Goal: Information Seeking & Learning: Learn about a topic

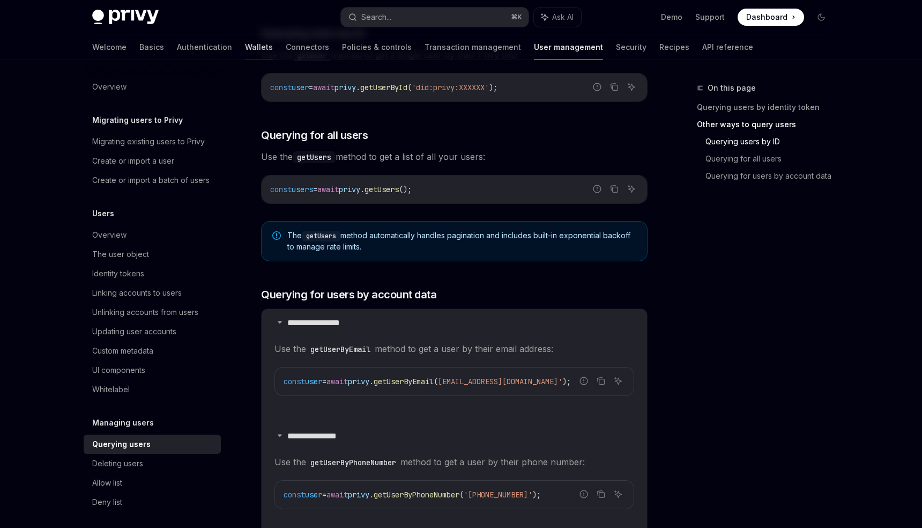
click at [245, 51] on link "Wallets" at bounding box center [259, 47] width 28 height 26
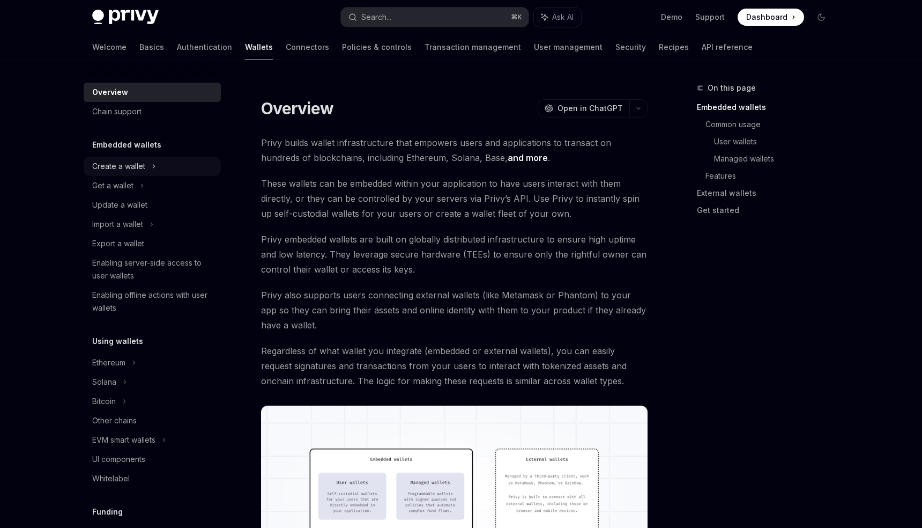
click at [150, 165] on div "Create a wallet" at bounding box center [152, 166] width 137 height 19
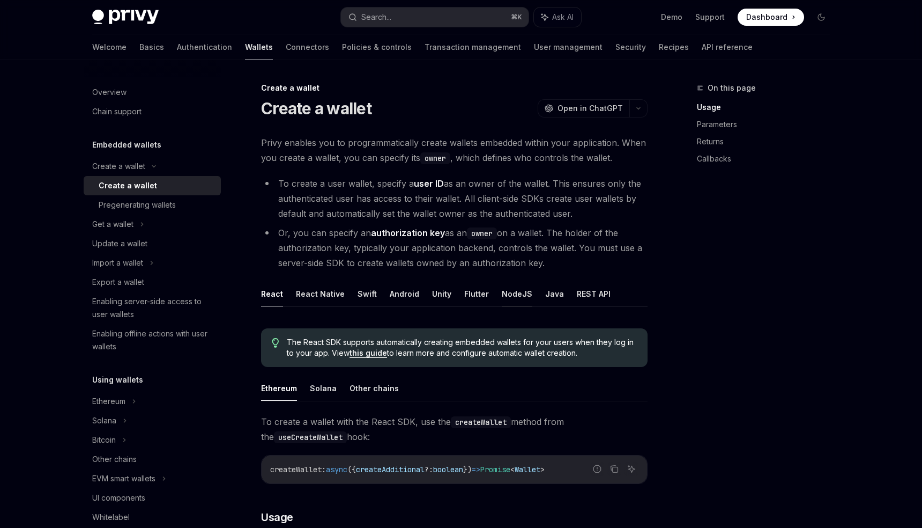
click at [507, 300] on button "NodeJS" at bounding box center [517, 293] width 31 height 25
type textarea "*"
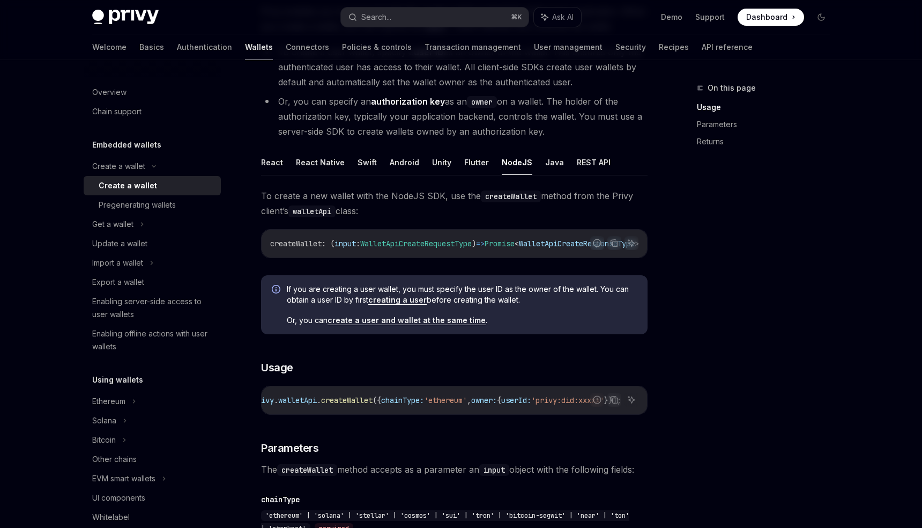
scroll to position [0, 230]
click at [617, 400] on icon "Copy the contents from the code block" at bounding box center [614, 399] width 9 height 9
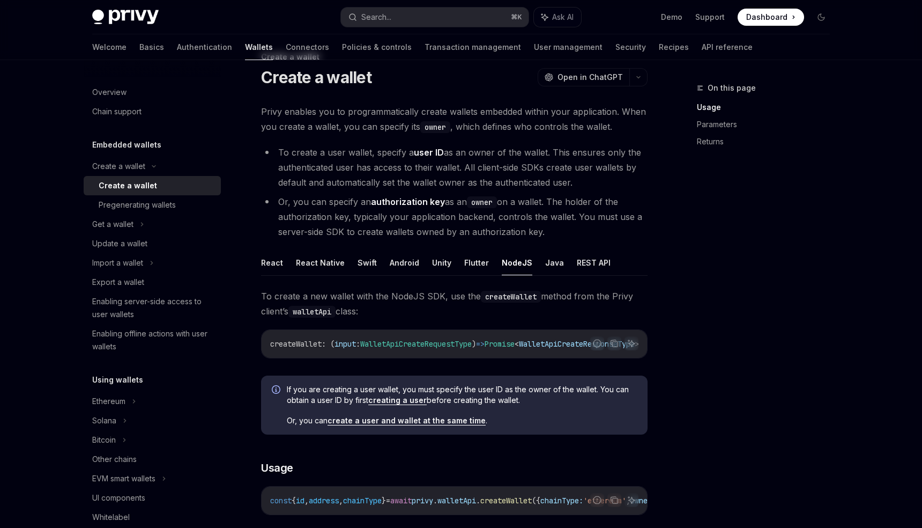
scroll to position [0, 0]
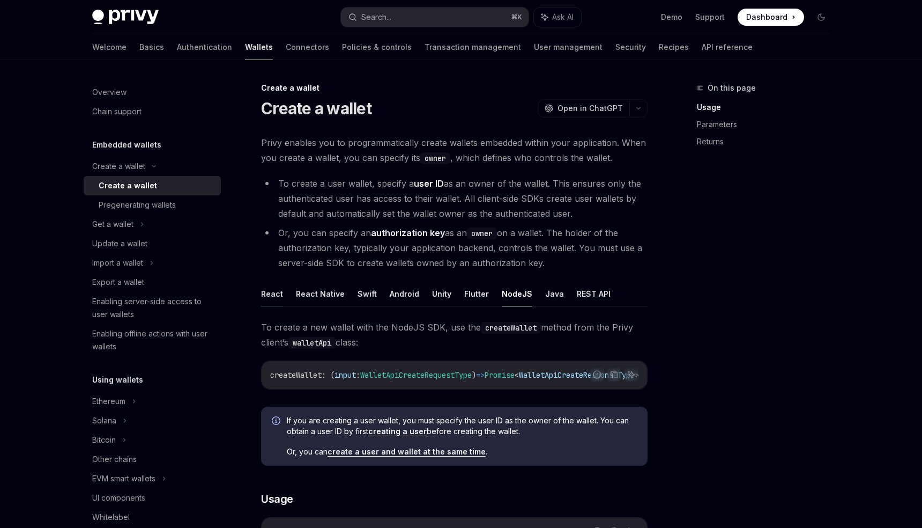
click at [271, 292] on button "React" at bounding box center [272, 293] width 22 height 25
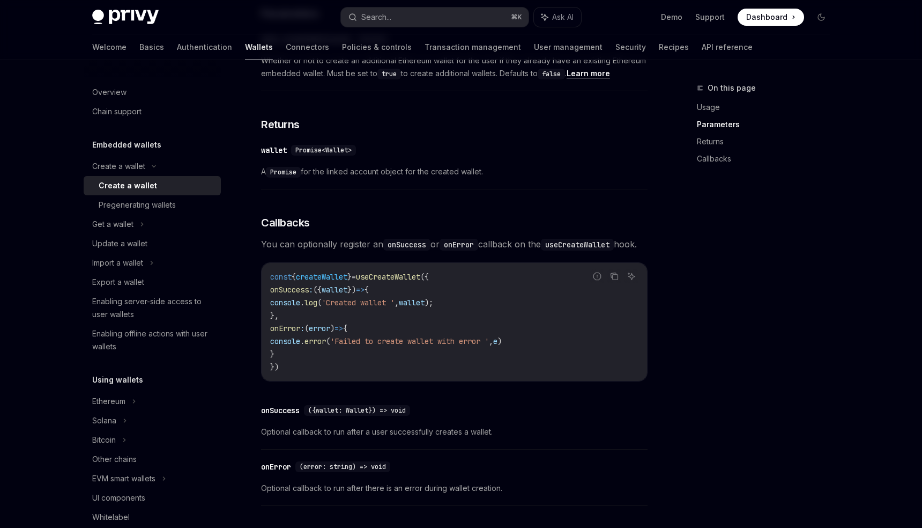
scroll to position [596, 0]
click at [197, 306] on div "Enabling server-side access to user wallets" at bounding box center [153, 308] width 122 height 26
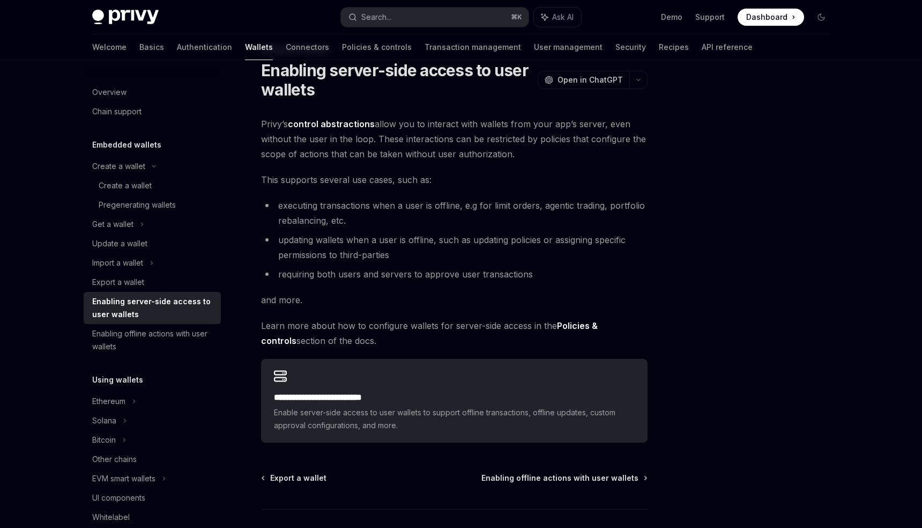
scroll to position [45, 0]
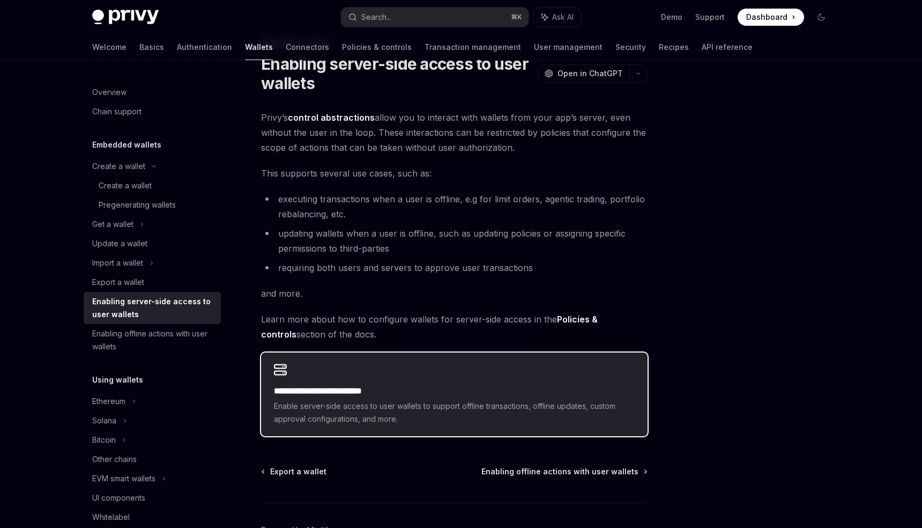
click at [374, 365] on div "**********" at bounding box center [454, 394] width 387 height 84
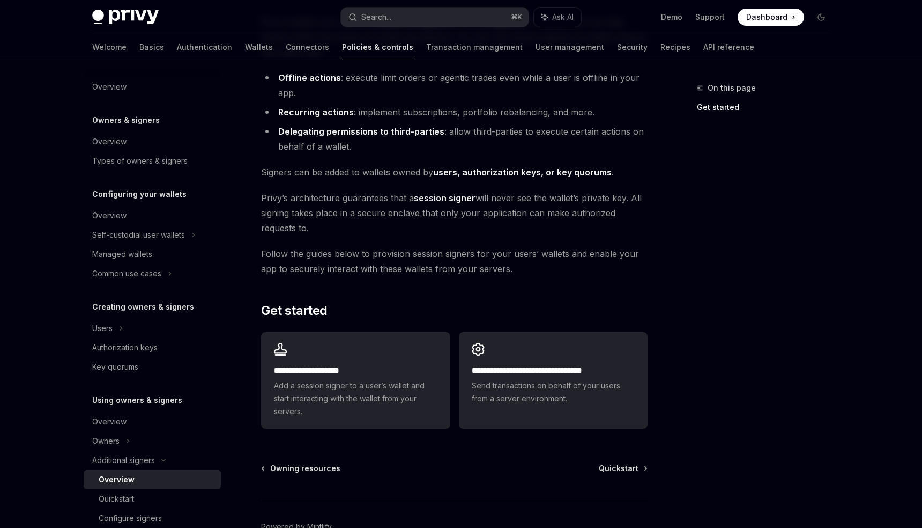
scroll to position [122, 0]
click at [566, 381] on span "Send transactions on behalf of your users from a server environment." at bounding box center [553, 391] width 163 height 26
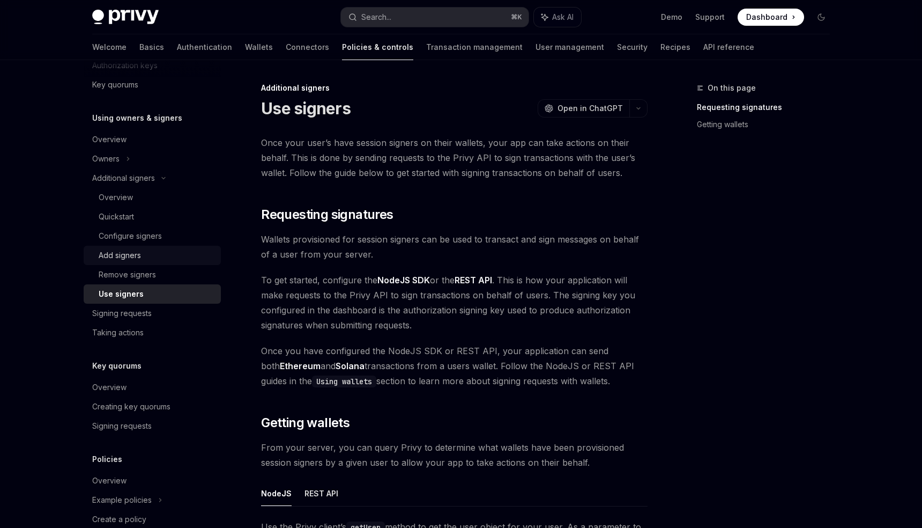
click at [130, 254] on div "Add signers" at bounding box center [120, 255] width 42 height 13
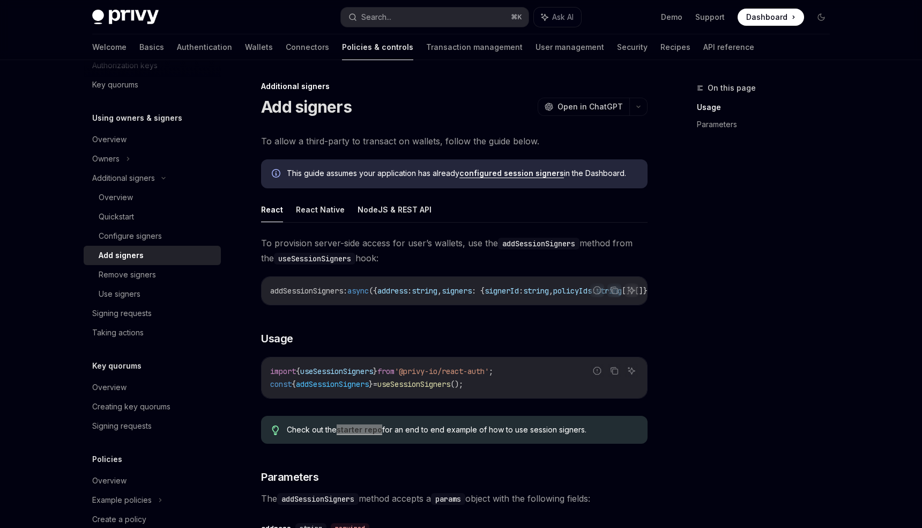
scroll to position [343, 0]
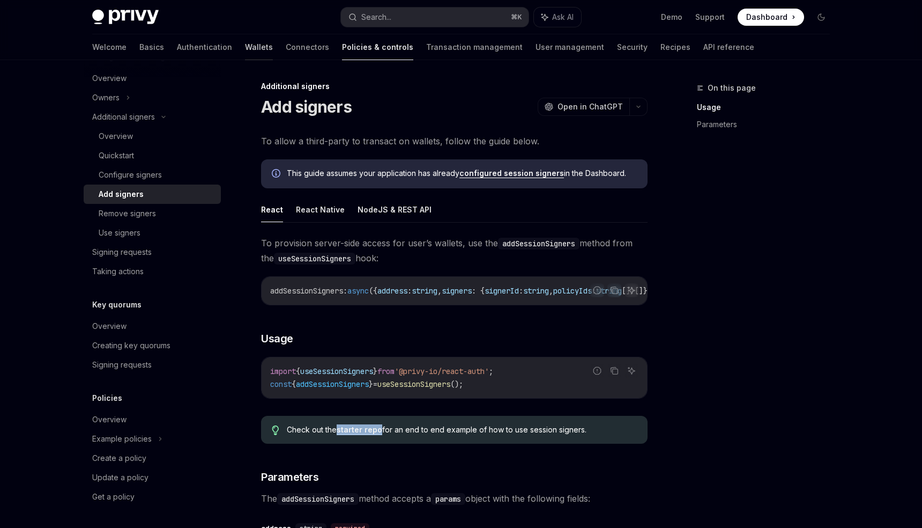
click at [245, 48] on link "Wallets" at bounding box center [259, 47] width 28 height 26
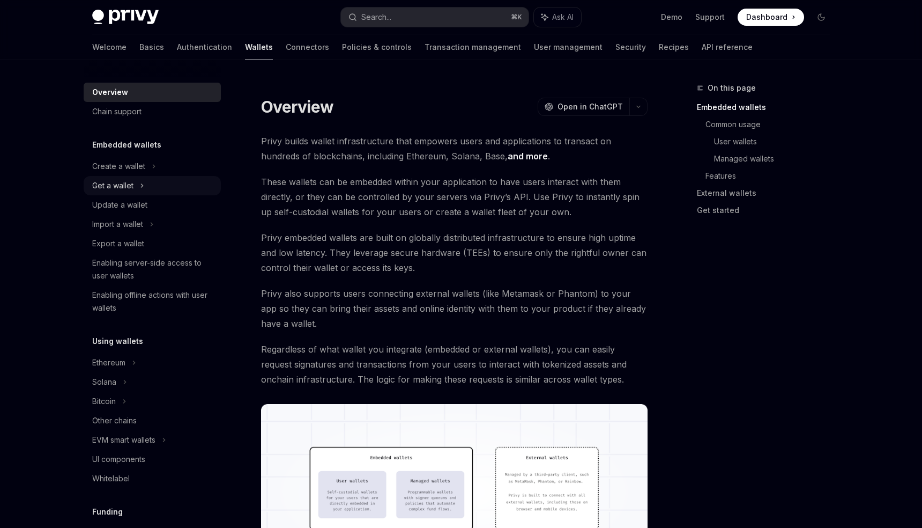
click at [127, 181] on div "Get a wallet" at bounding box center [112, 185] width 41 height 13
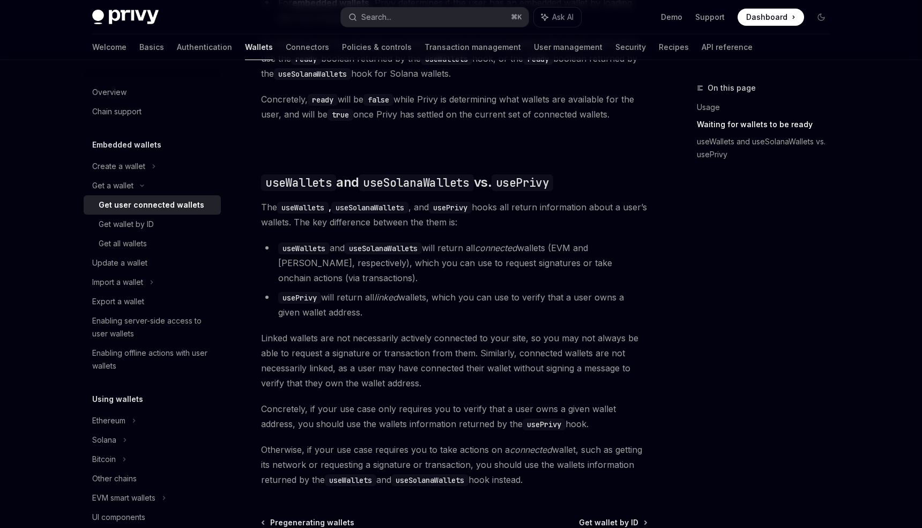
scroll to position [921, 0]
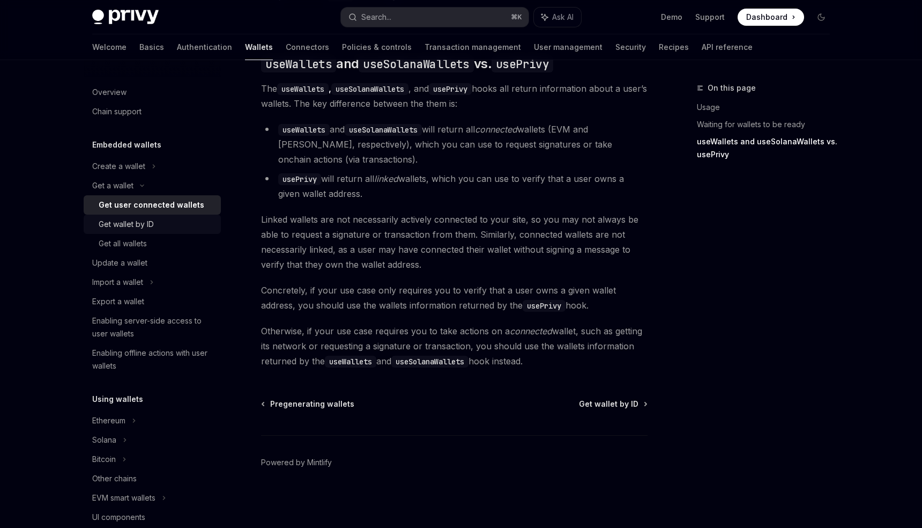
click at [188, 225] on div "Get wallet by ID" at bounding box center [157, 224] width 116 height 13
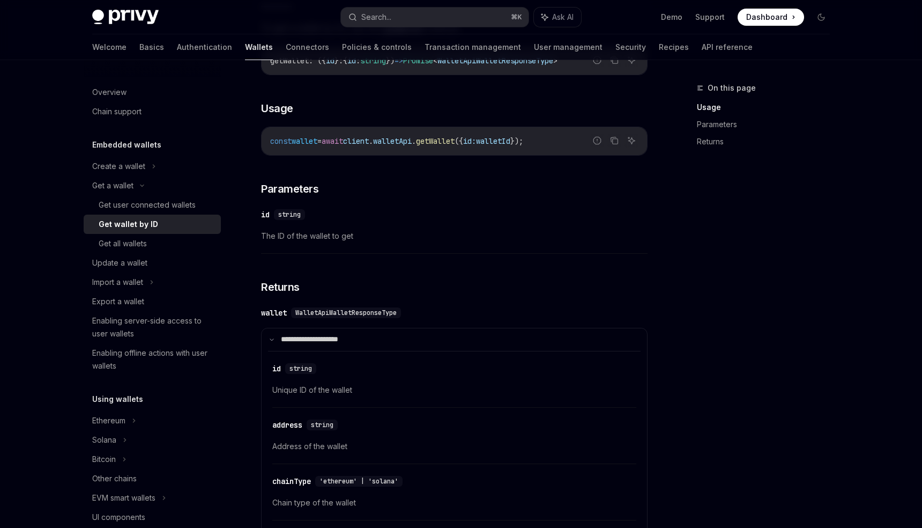
scroll to position [270, 0]
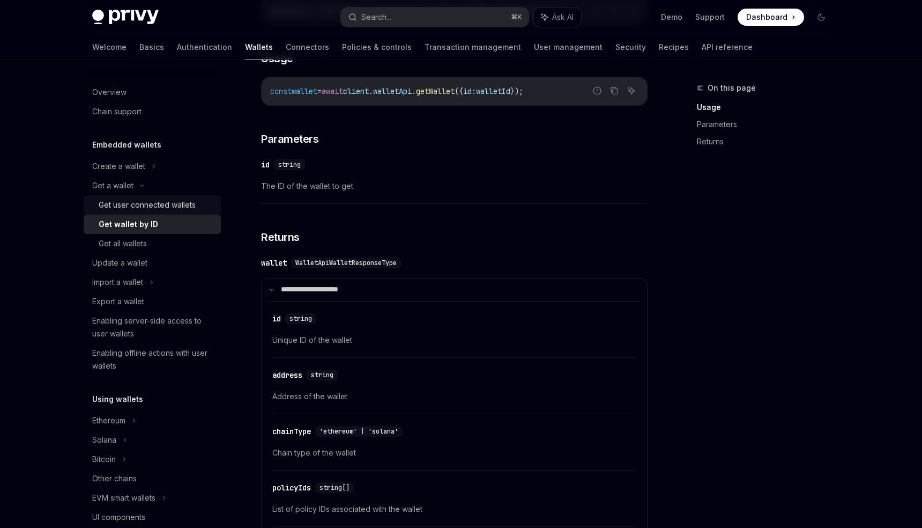
click at [190, 203] on div "Get user connected wallets" at bounding box center [147, 204] width 97 height 13
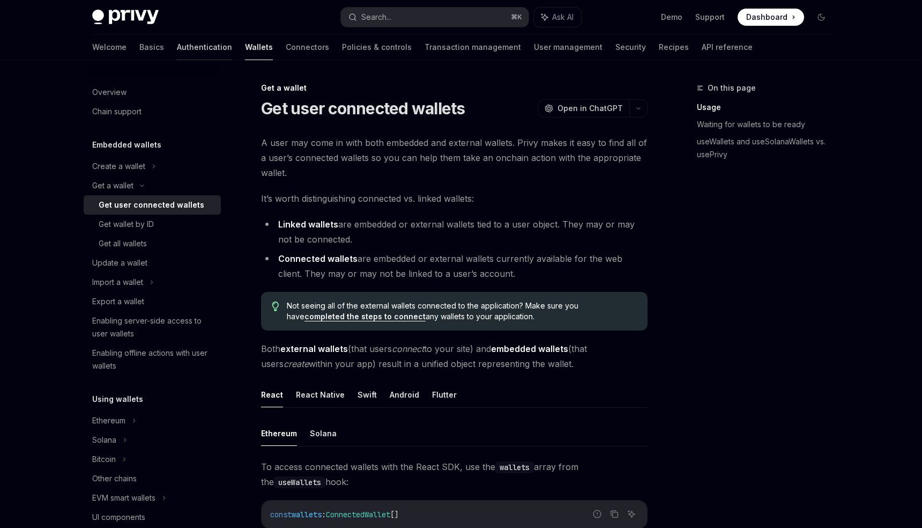
click at [177, 49] on link "Authentication" at bounding box center [204, 47] width 55 height 26
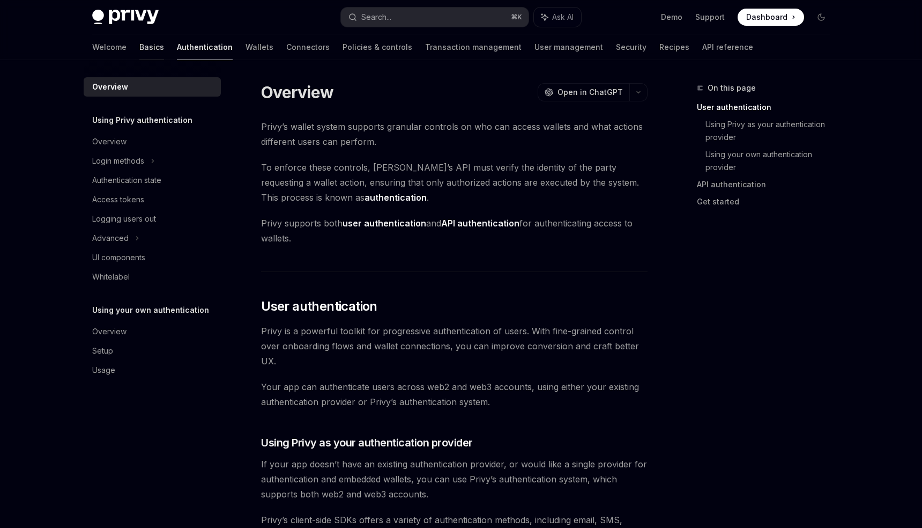
click at [139, 49] on link "Basics" at bounding box center [151, 47] width 25 height 26
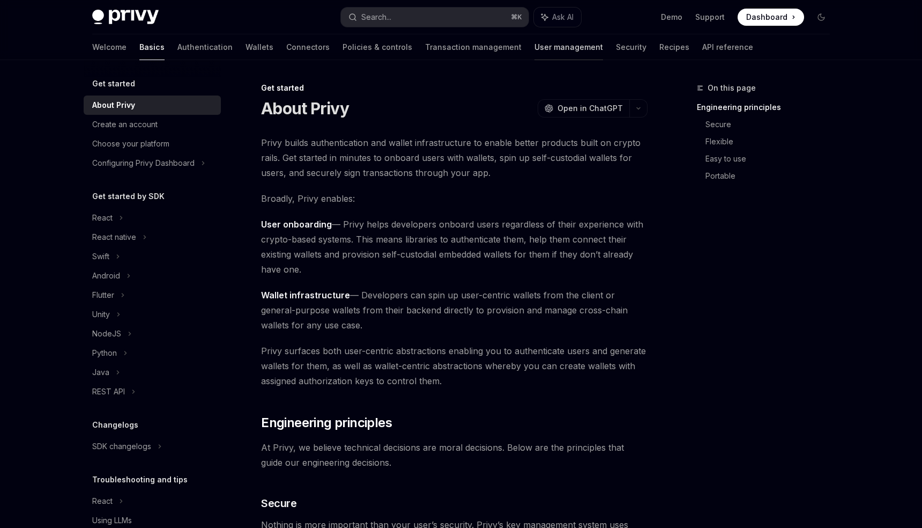
click at [535, 55] on link "User management" at bounding box center [569, 47] width 69 height 26
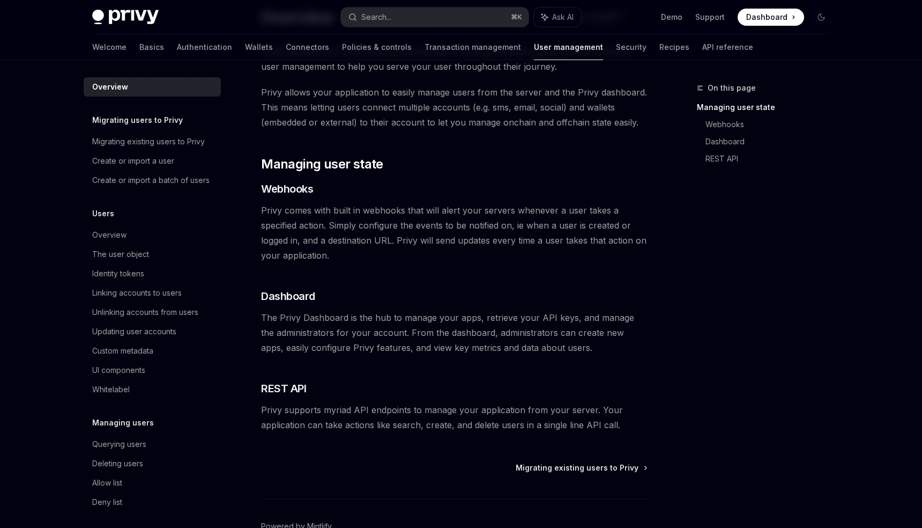
scroll to position [84, 0]
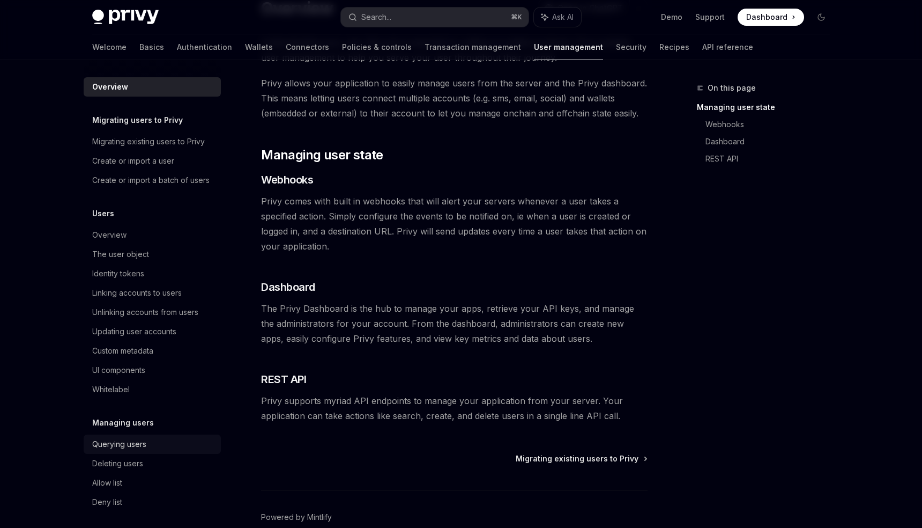
click at [134, 436] on link "Querying users" at bounding box center [152, 443] width 137 height 19
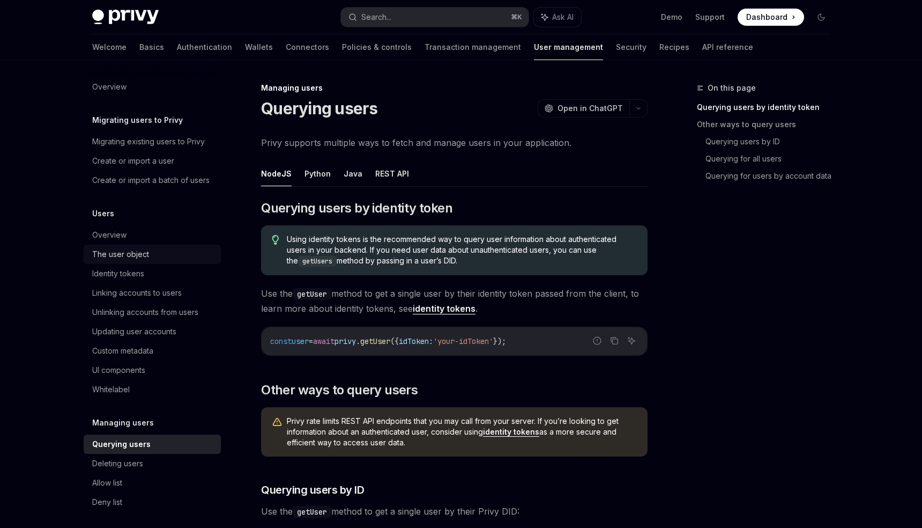
click at [138, 248] on div "The user object" at bounding box center [120, 254] width 57 height 13
type textarea "*"
